Goal: Information Seeking & Learning: Learn about a topic

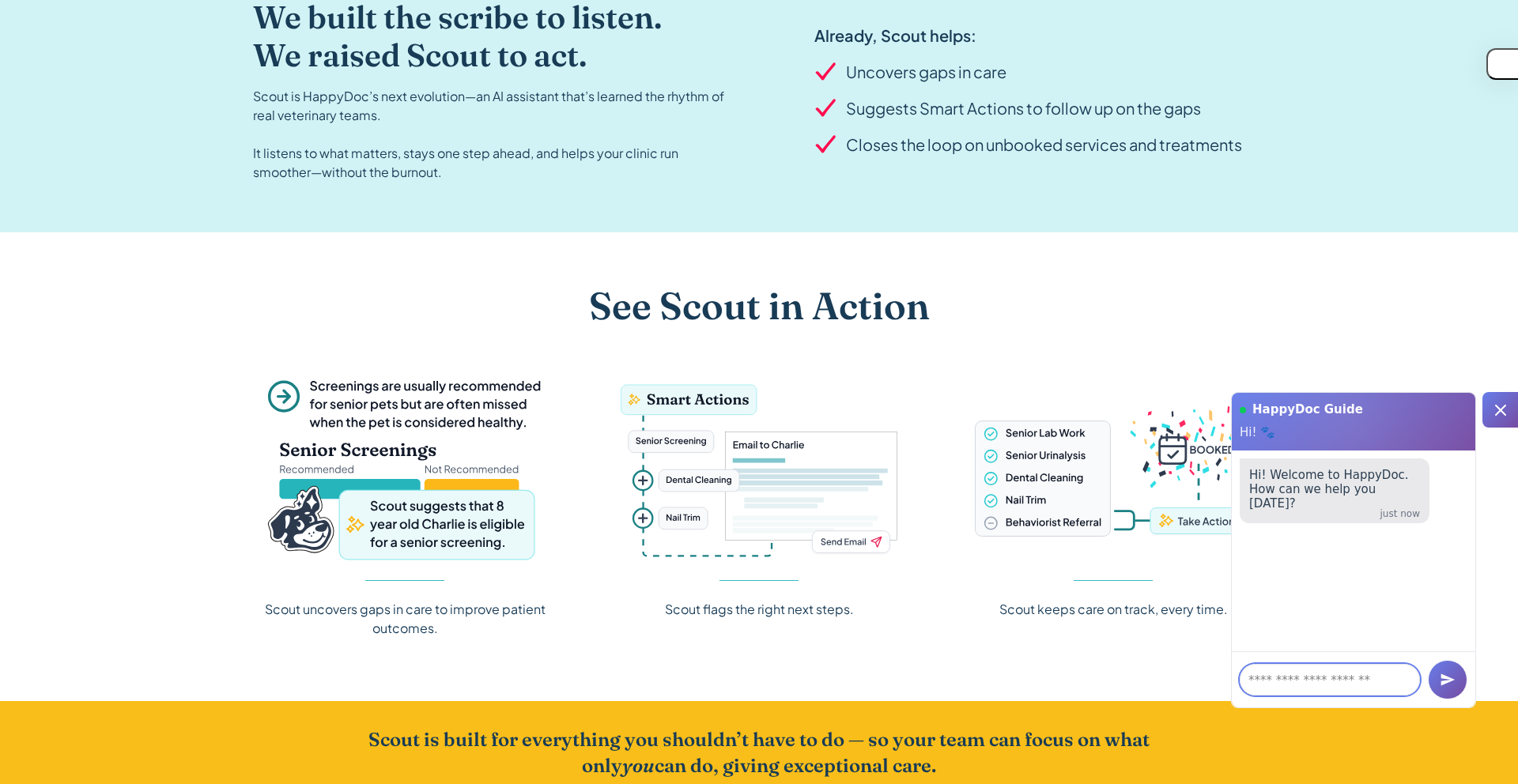
scroll to position [1837, 0]
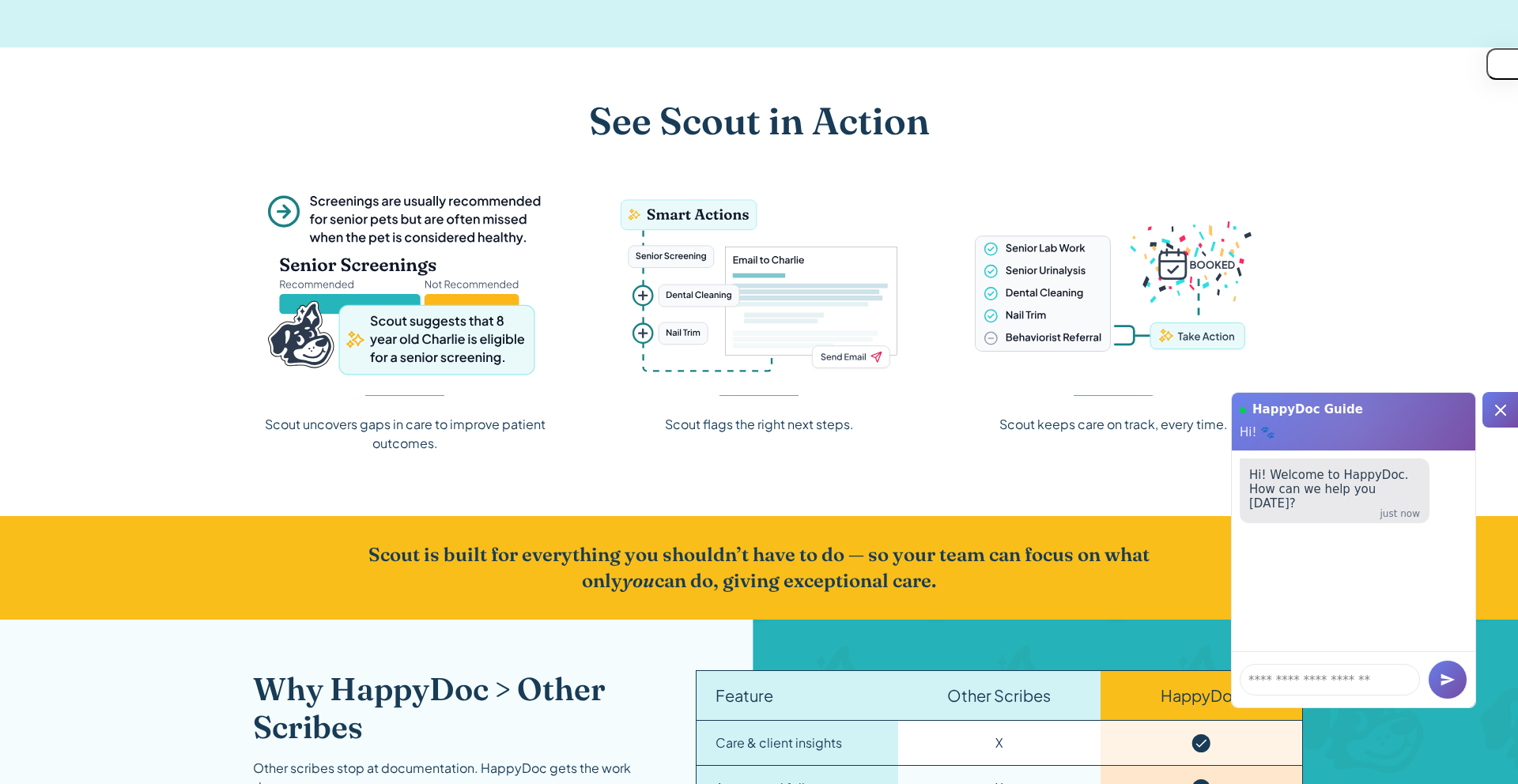
click at [1496, 413] on icon at bounding box center [1501, 410] width 11 height 11
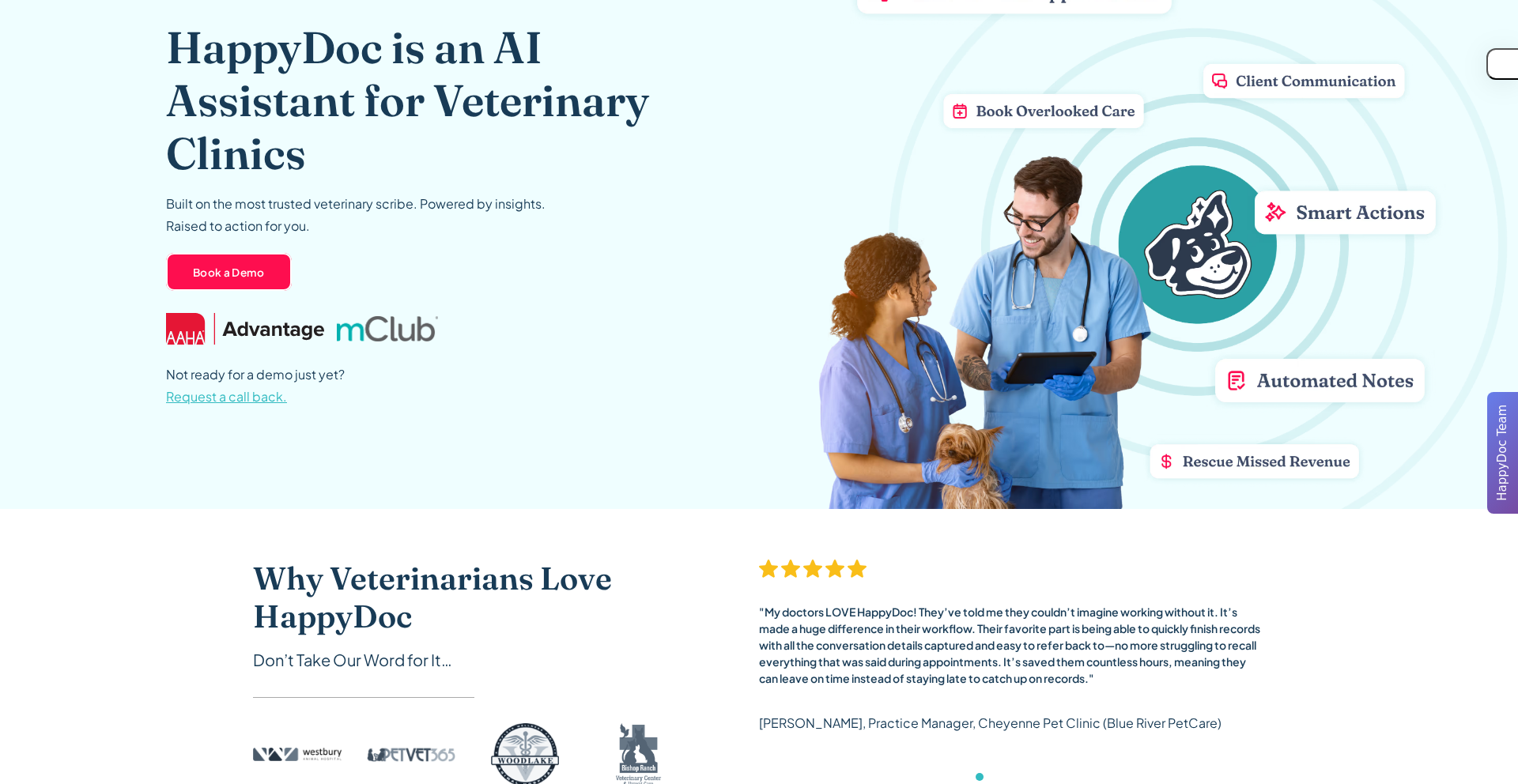
scroll to position [0, 0]
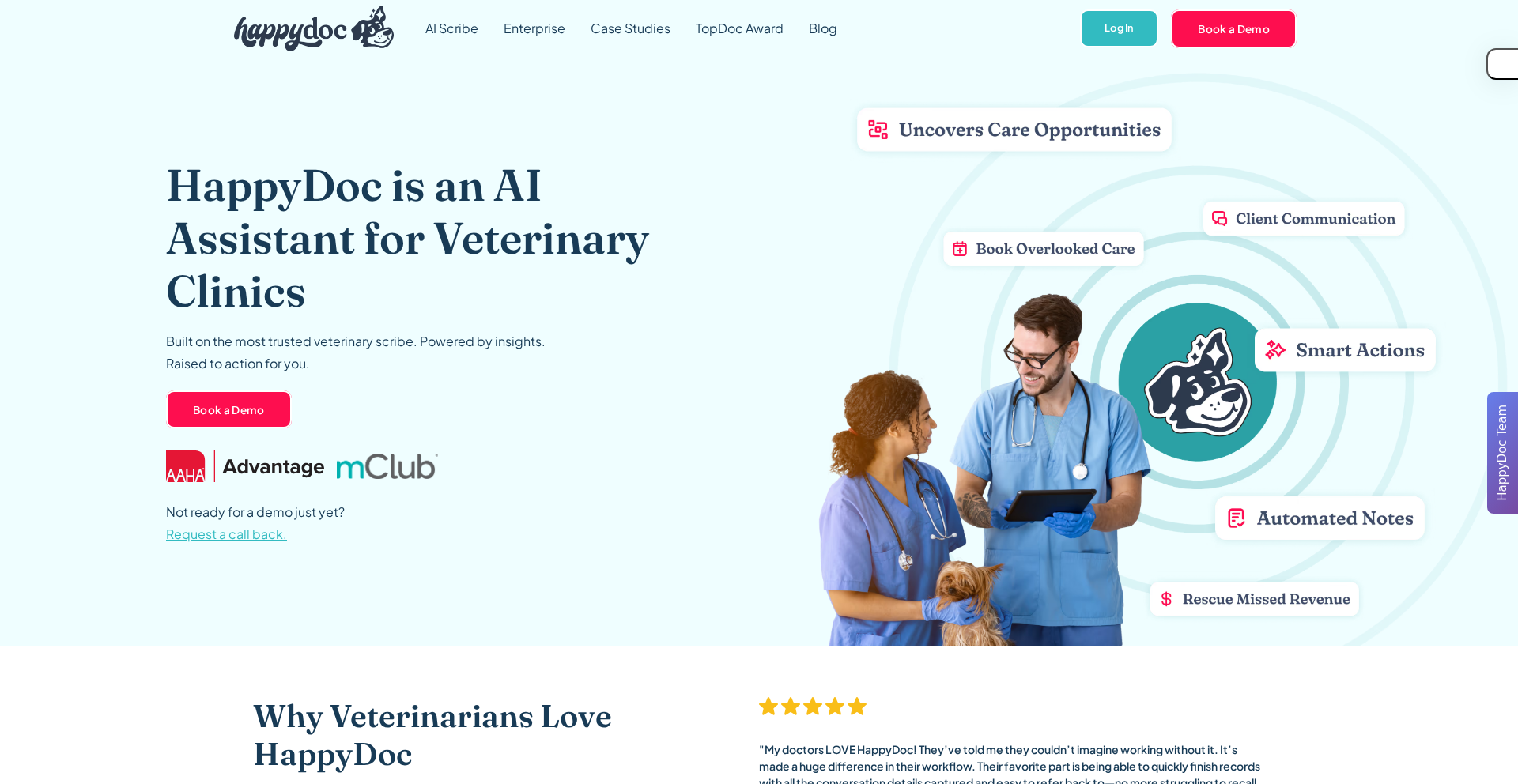
click at [1448, 84] on header "HappyDoc is an AI Assistant for Veterinary Clinics Built on the most trusted ve…" at bounding box center [759, 352] width 1518 height 590
click at [1502, 64] on button "button" at bounding box center [1494, 63] width 48 height 32
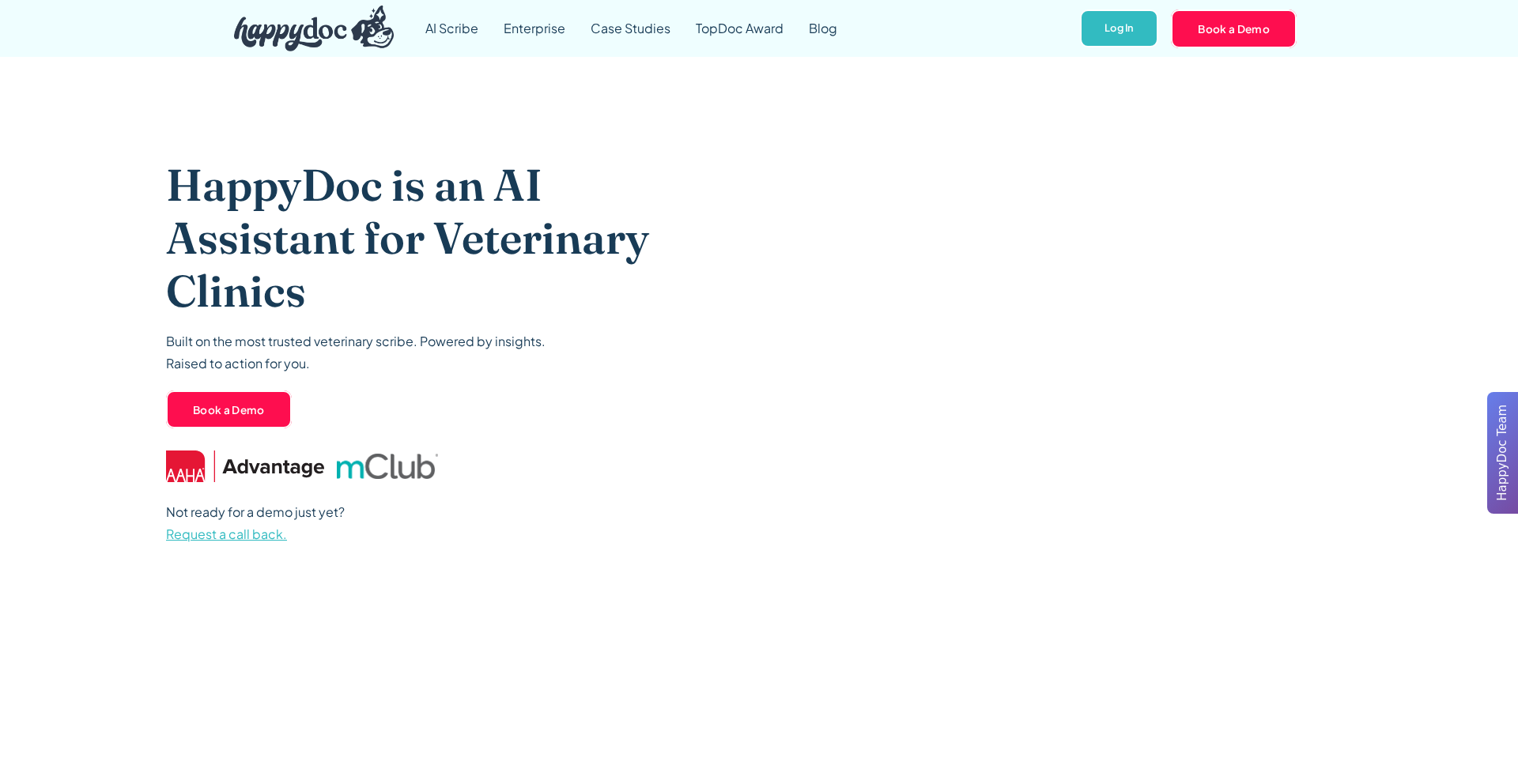
click at [526, 104] on div "HappyDoc is an AI Assistant for Veterinary Clinics Built on the most trusted ve…" at bounding box center [433, 352] width 534 height 590
click at [442, 31] on link "AI Scribe" at bounding box center [451, 29] width 78 height 57
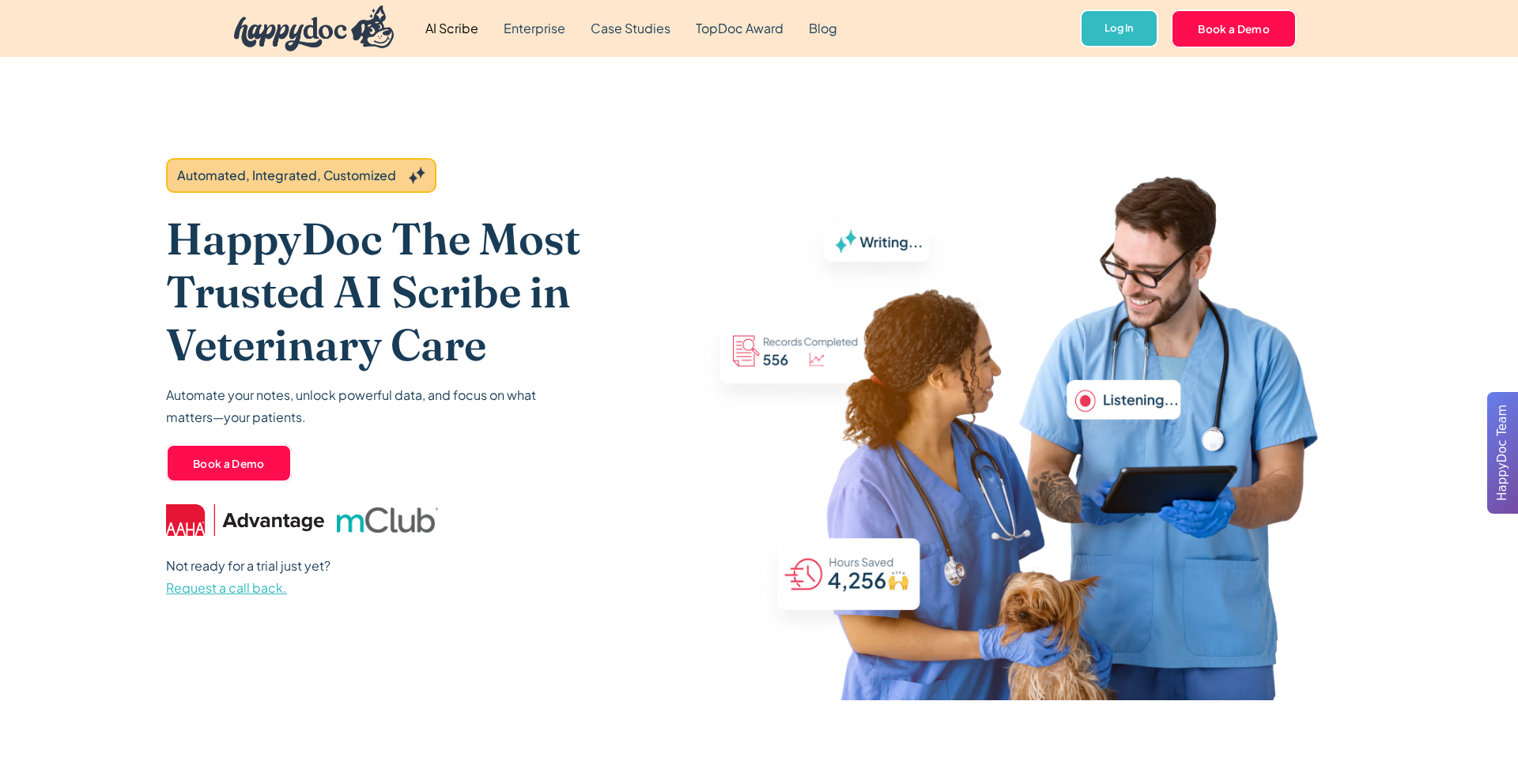
click at [373, 53] on link "home" at bounding box center [307, 29] width 172 height 54
